Goal: Task Accomplishment & Management: Use online tool/utility

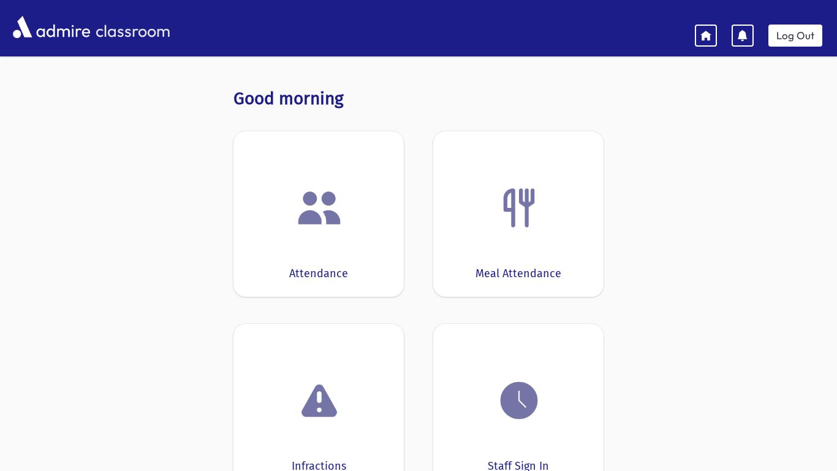
click at [325, 200] on img at bounding box center [319, 207] width 47 height 47
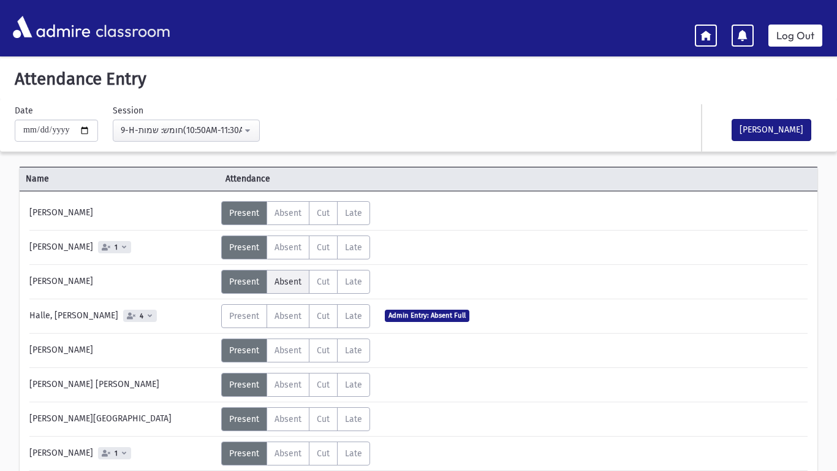
click at [293, 289] on label "Absent A" at bounding box center [288, 282] width 43 height 24
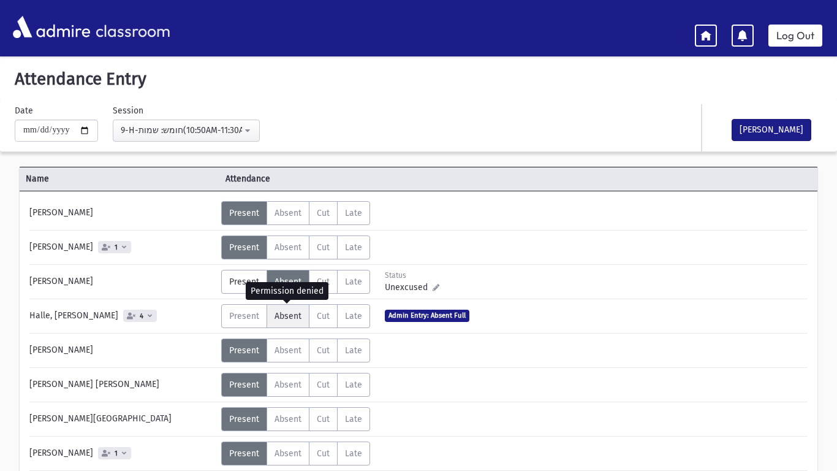
click at [291, 312] on span "Absent" at bounding box center [288, 316] width 27 height 10
click at [287, 346] on span "Absent" at bounding box center [288, 350] width 27 height 10
